Goal: Information Seeking & Learning: Check status

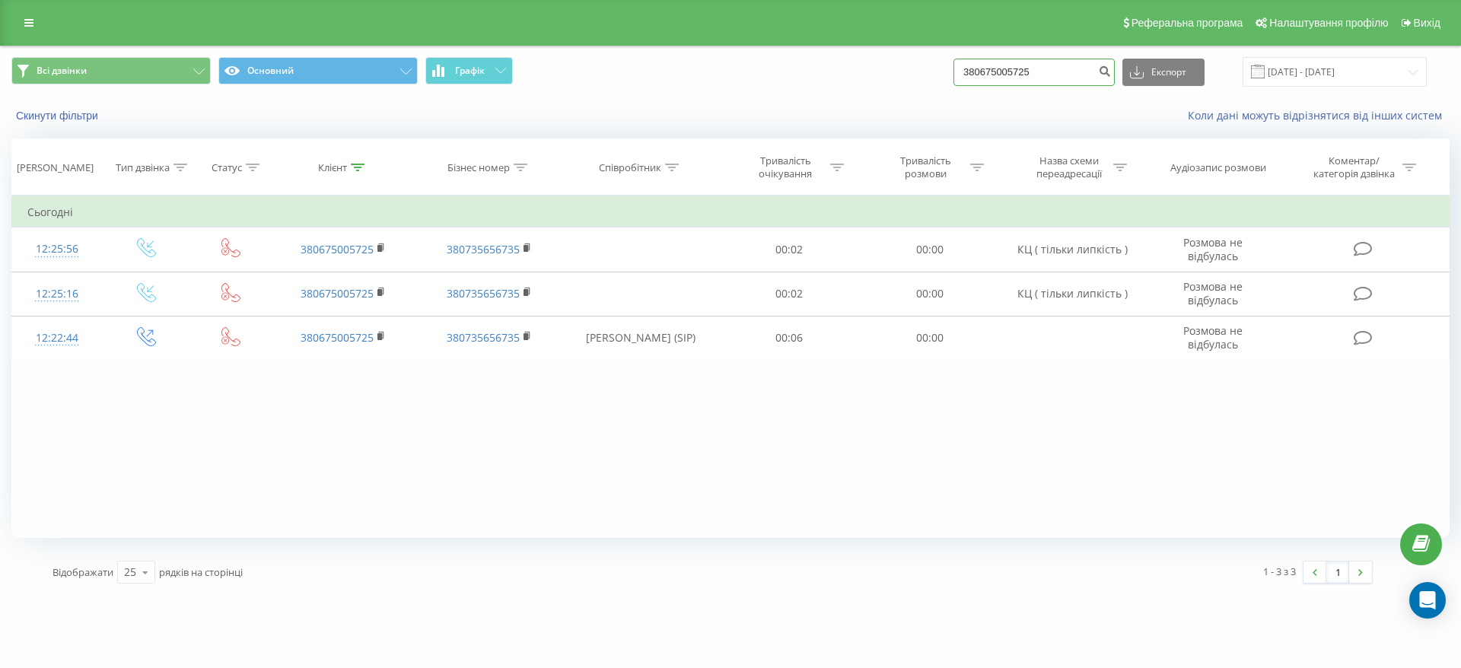
click at [1075, 85] on input "380675005725" at bounding box center [1034, 72] width 161 height 27
click at [1072, 84] on input "380675005725" at bounding box center [1034, 72] width 161 height 27
click at [1071, 84] on input "380675005725" at bounding box center [1034, 72] width 161 height 27
click at [1082, 70] on input "380675005725" at bounding box center [1034, 72] width 161 height 27
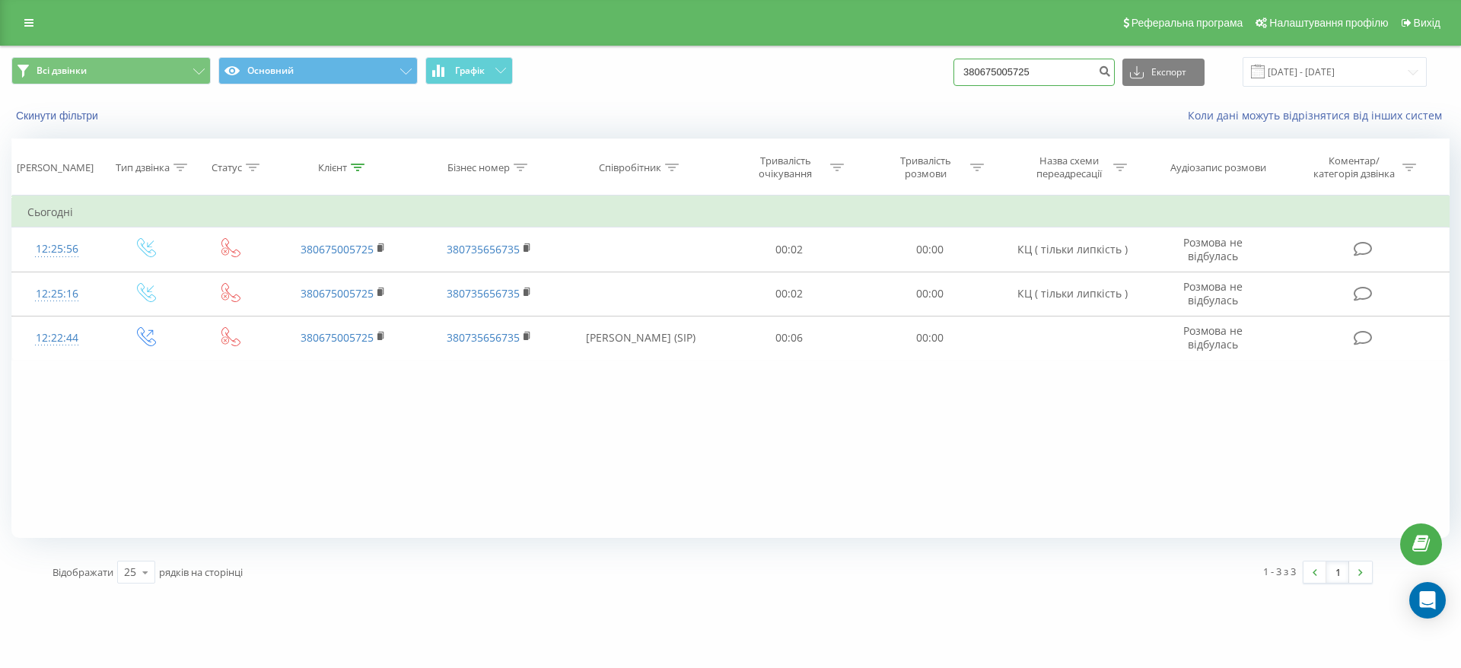
paste input "675323402"
click at [1110, 70] on form "675323402" at bounding box center [1034, 72] width 161 height 27
type input "675323402"
click at [1111, 72] on icon "submit" at bounding box center [1104, 69] width 13 height 9
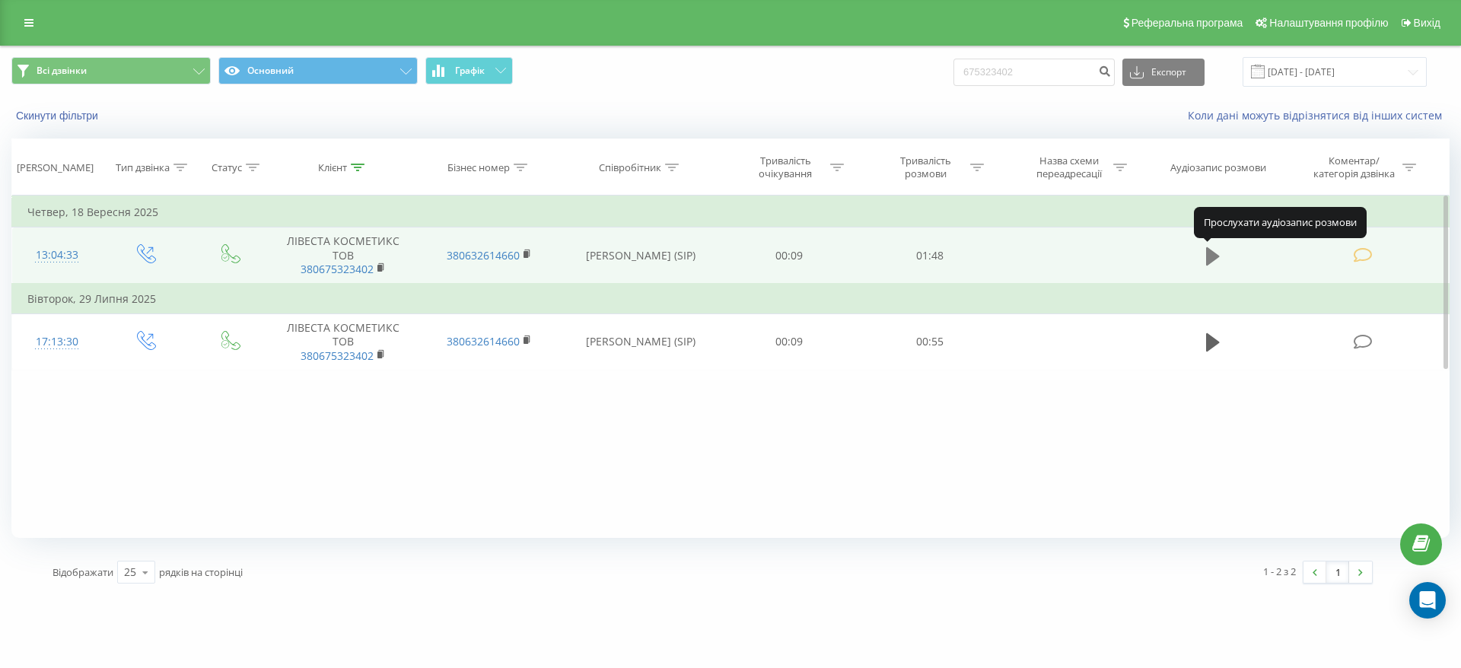
click at [1219, 254] on icon at bounding box center [1213, 256] width 14 height 21
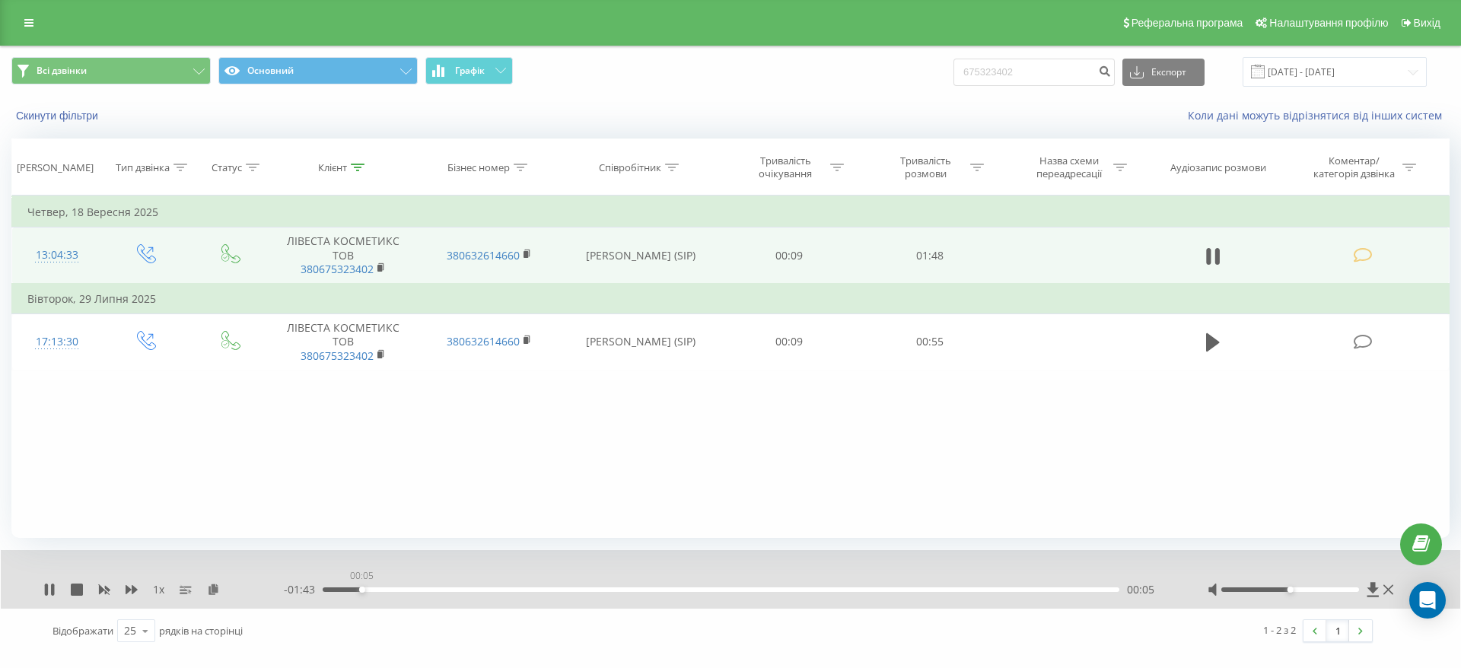
click at [362, 588] on div "00:05" at bounding box center [721, 590] width 797 height 5
click at [433, 589] on div "00:15" at bounding box center [721, 590] width 797 height 5
drag, startPoint x: 491, startPoint y: 590, endPoint x: 392, endPoint y: 590, distance: 98.9
click at [392, 590] on div "00:09" at bounding box center [721, 590] width 797 height 5
drag, startPoint x: 395, startPoint y: 590, endPoint x: 351, endPoint y: 590, distance: 44.1
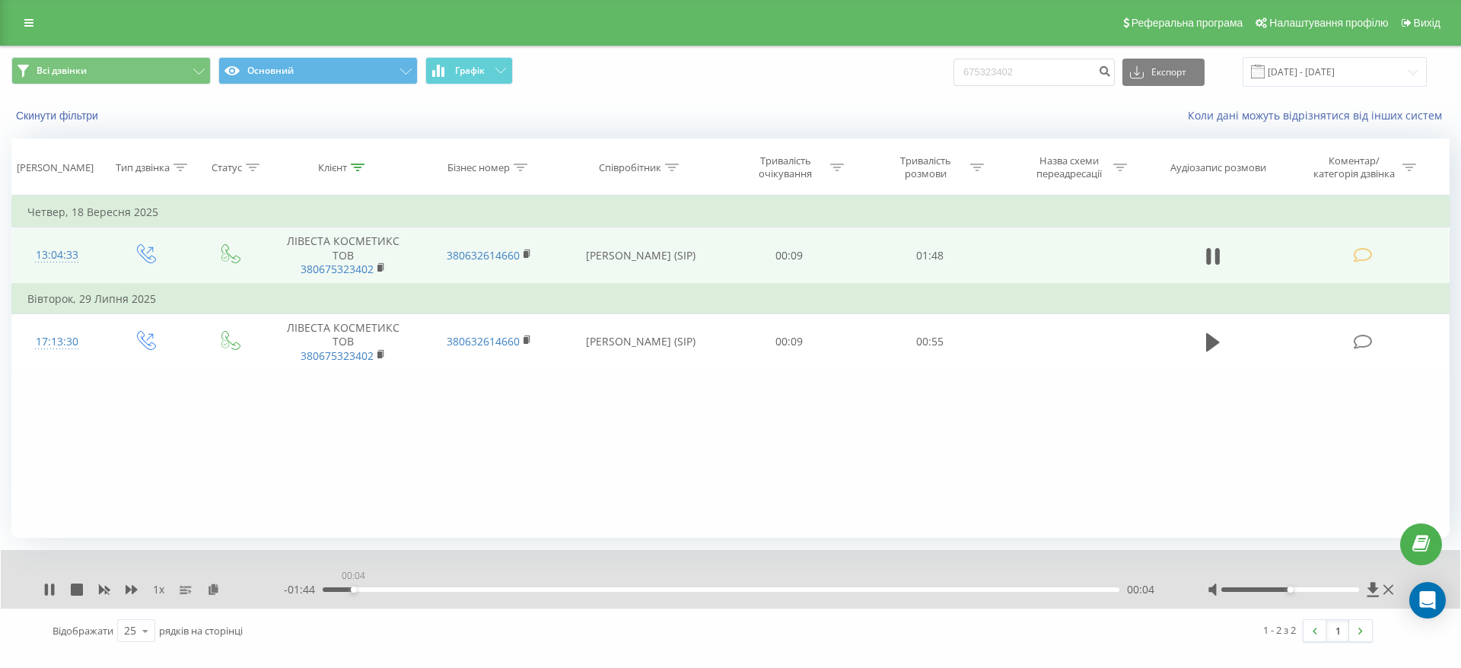
click at [351, 590] on div "00:04" at bounding box center [721, 590] width 797 height 5
click at [431, 590] on div "00:09" at bounding box center [721, 590] width 797 height 5
click at [457, 588] on div "00:15" at bounding box center [721, 590] width 797 height 5
click at [493, 590] on div "00:19" at bounding box center [721, 590] width 797 height 5
click at [538, 590] on div "00:27" at bounding box center [721, 590] width 797 height 5
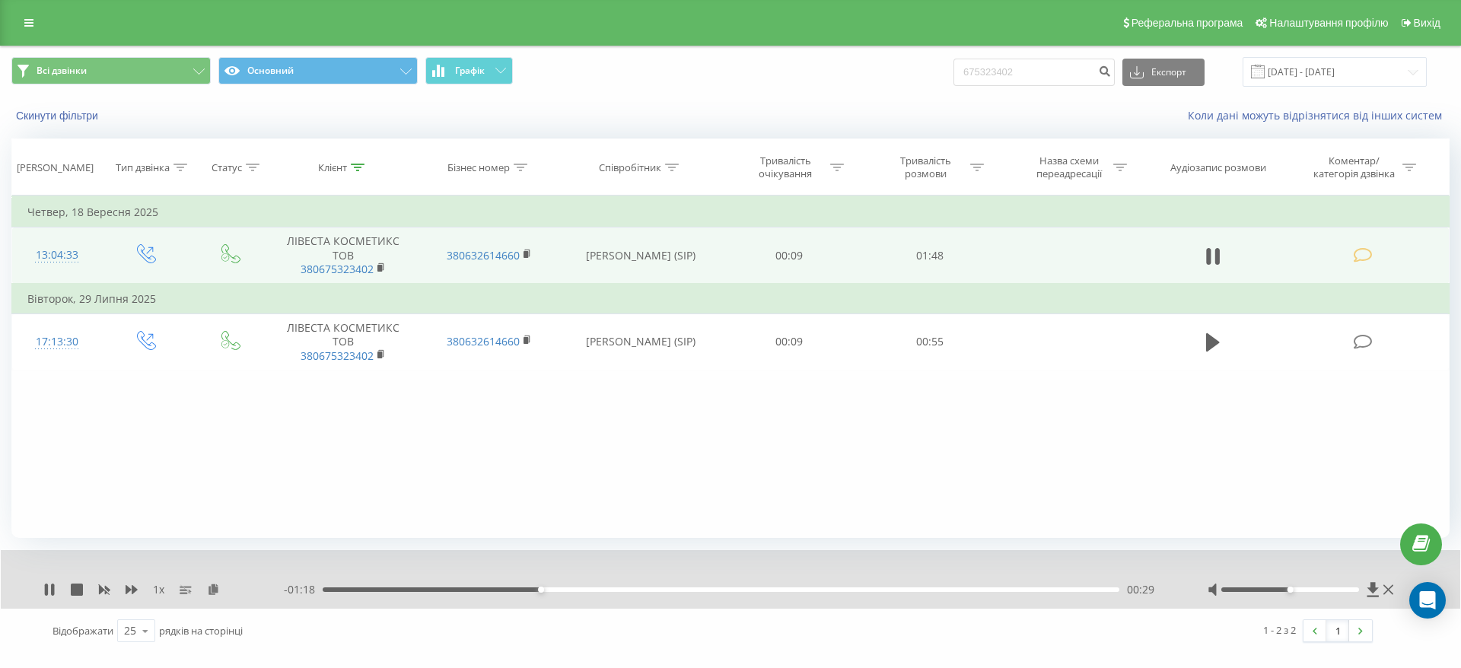
click at [573, 588] on div "00:29" at bounding box center [721, 590] width 797 height 5
click at [599, 588] on div "00:34" at bounding box center [721, 590] width 797 height 5
click at [1217, 258] on icon at bounding box center [1217, 256] width 5 height 17
